Goal: Find specific page/section: Find specific page/section

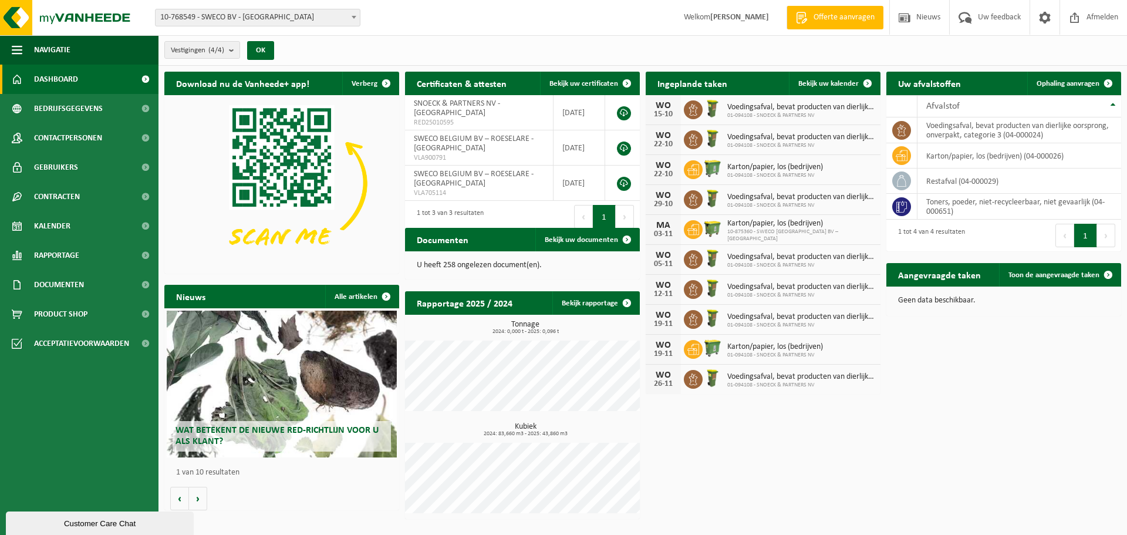
click at [351, 15] on span at bounding box center [354, 16] width 12 height 15
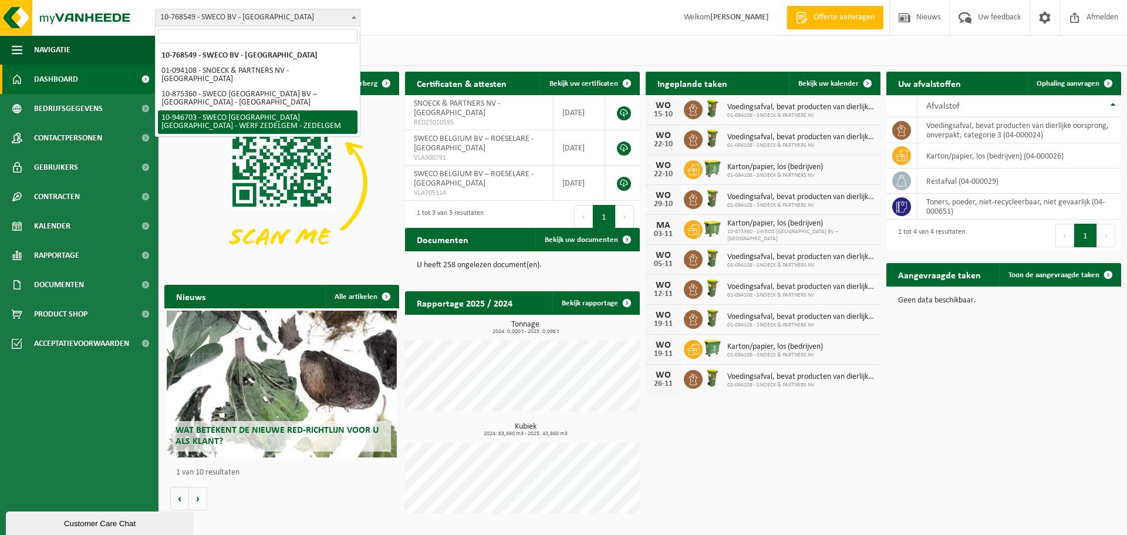
select select "141823"
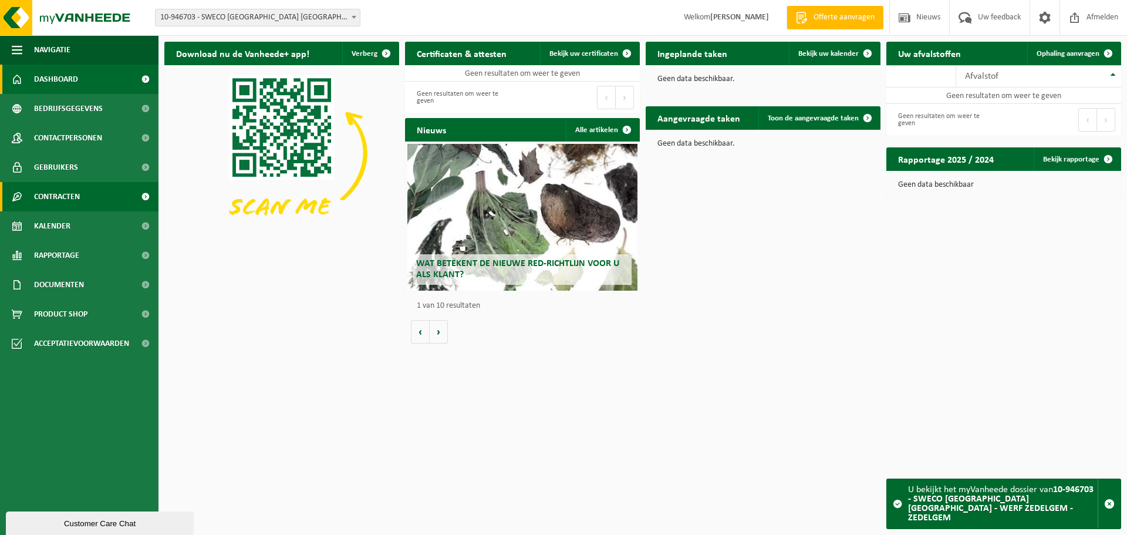
click at [60, 203] on span "Contracten" at bounding box center [57, 196] width 46 height 29
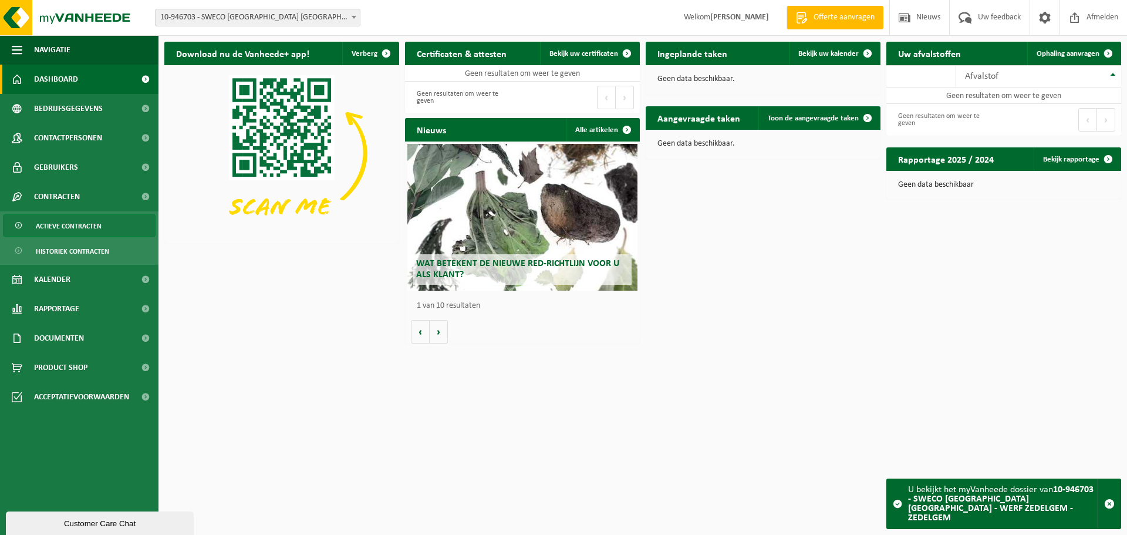
click at [60, 230] on span "Actieve contracten" at bounding box center [69, 226] width 66 height 22
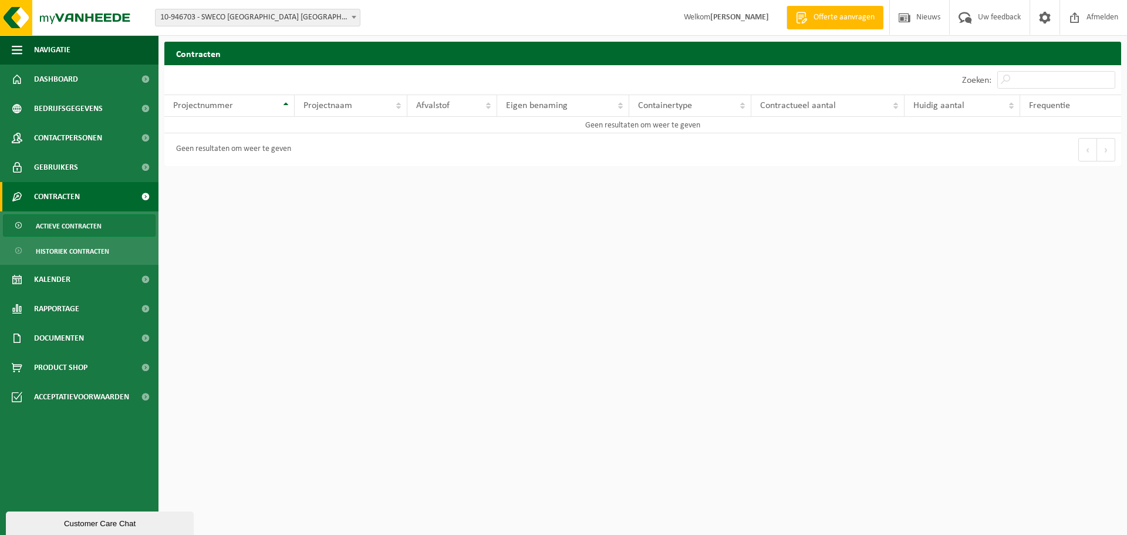
click at [352, 14] on span at bounding box center [354, 16] width 12 height 15
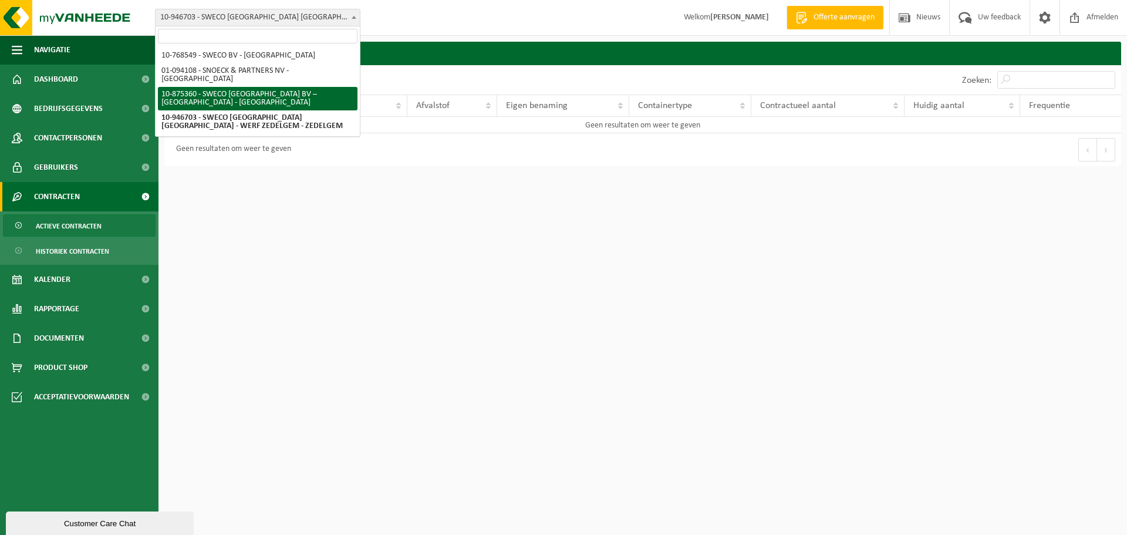
select select "107445"
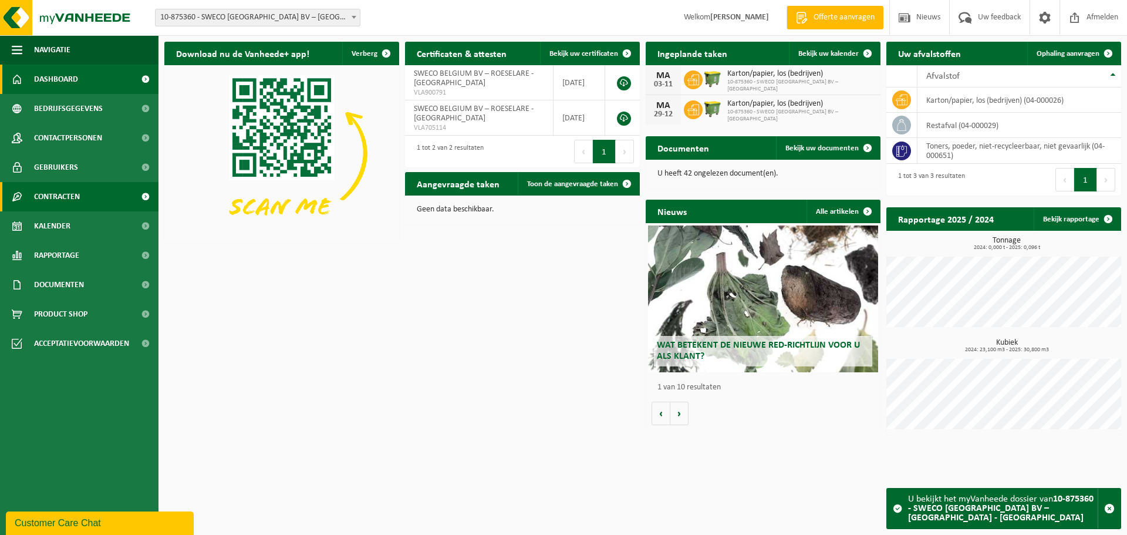
click at [70, 193] on span "Contracten" at bounding box center [57, 196] width 46 height 29
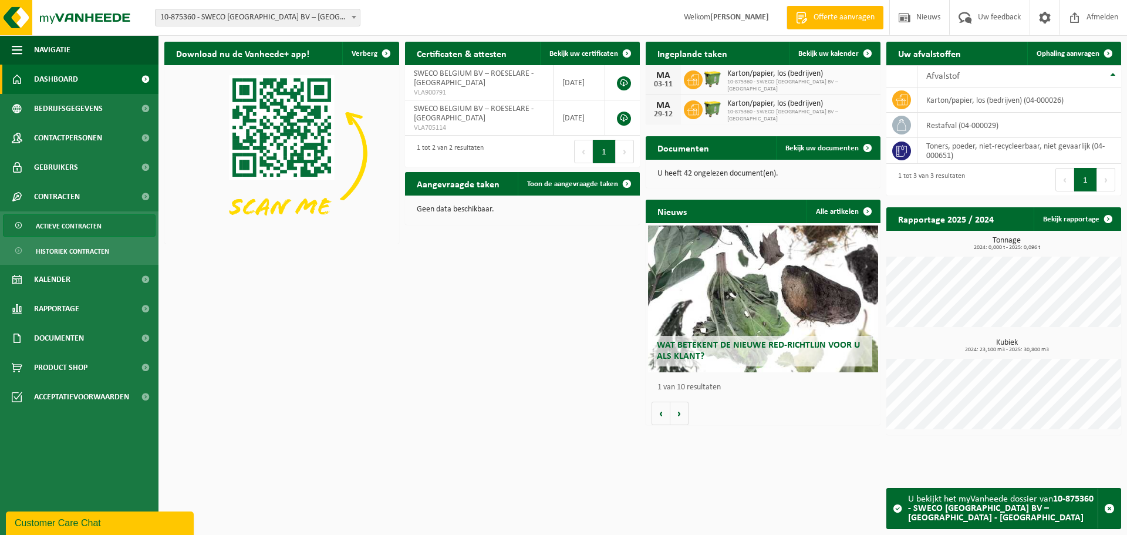
click at [81, 230] on span "Actieve contracten" at bounding box center [69, 226] width 66 height 22
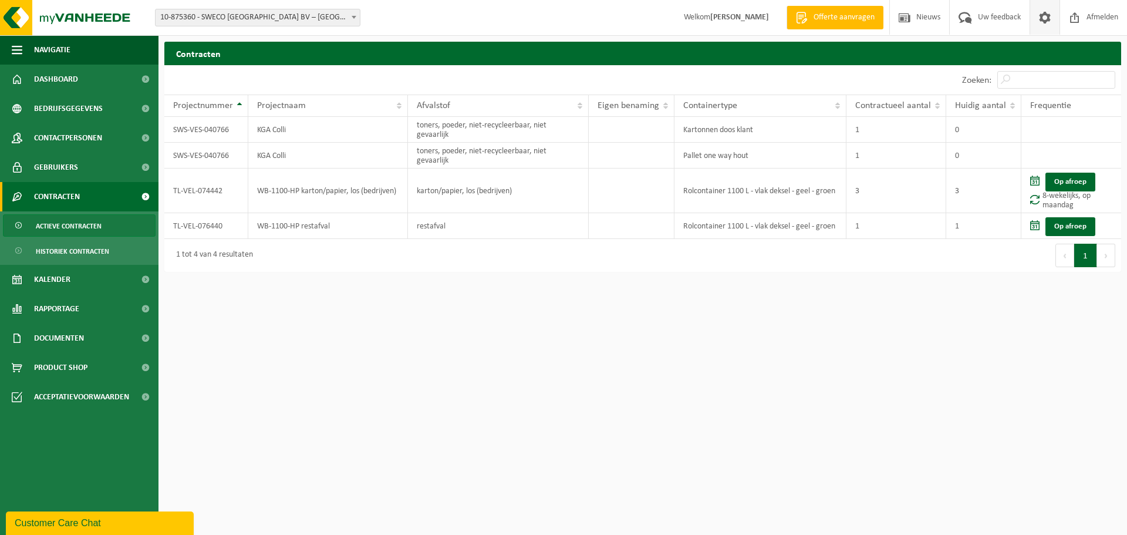
drag, startPoint x: 1099, startPoint y: 23, endPoint x: 1038, endPoint y: 15, distance: 61.1
click at [1099, 23] on span "Afmelden" at bounding box center [1103, 17] width 38 height 35
